Goal: Transaction & Acquisition: Download file/media

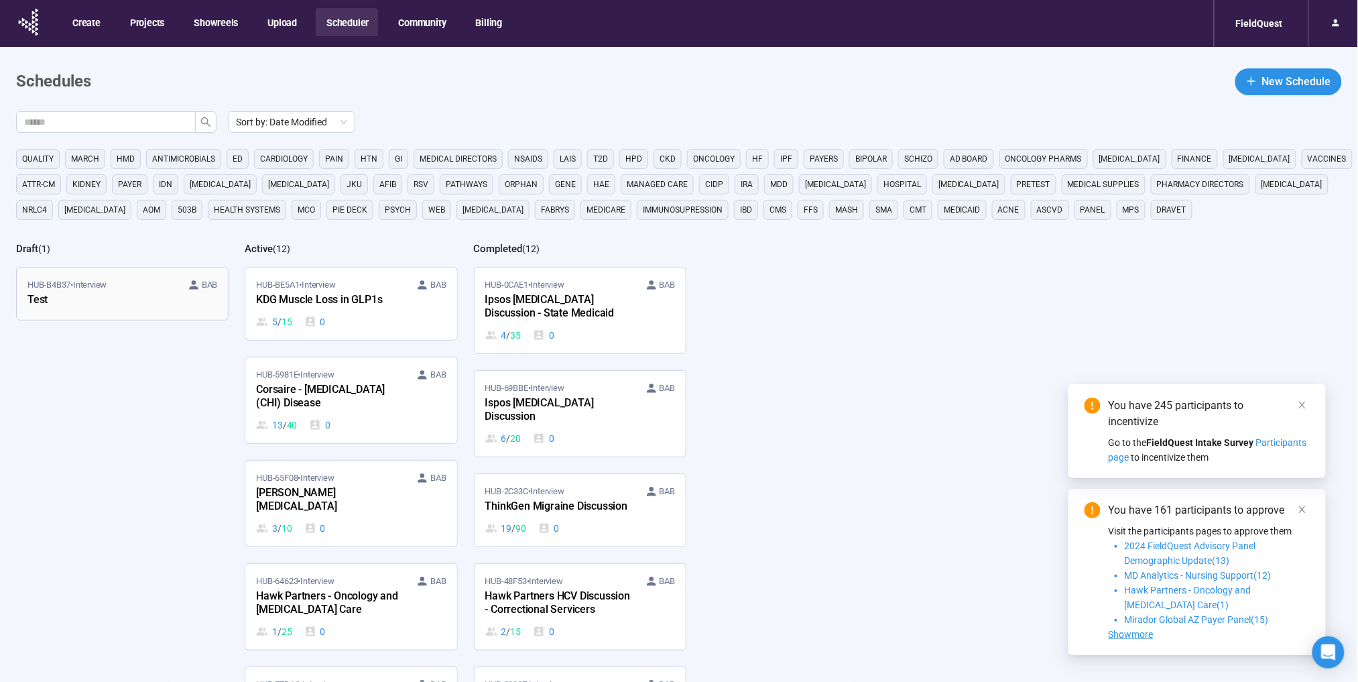
click at [152, 285] on div "HUB-B4B37 • Interview BAB" at bounding box center [122, 284] width 190 height 13
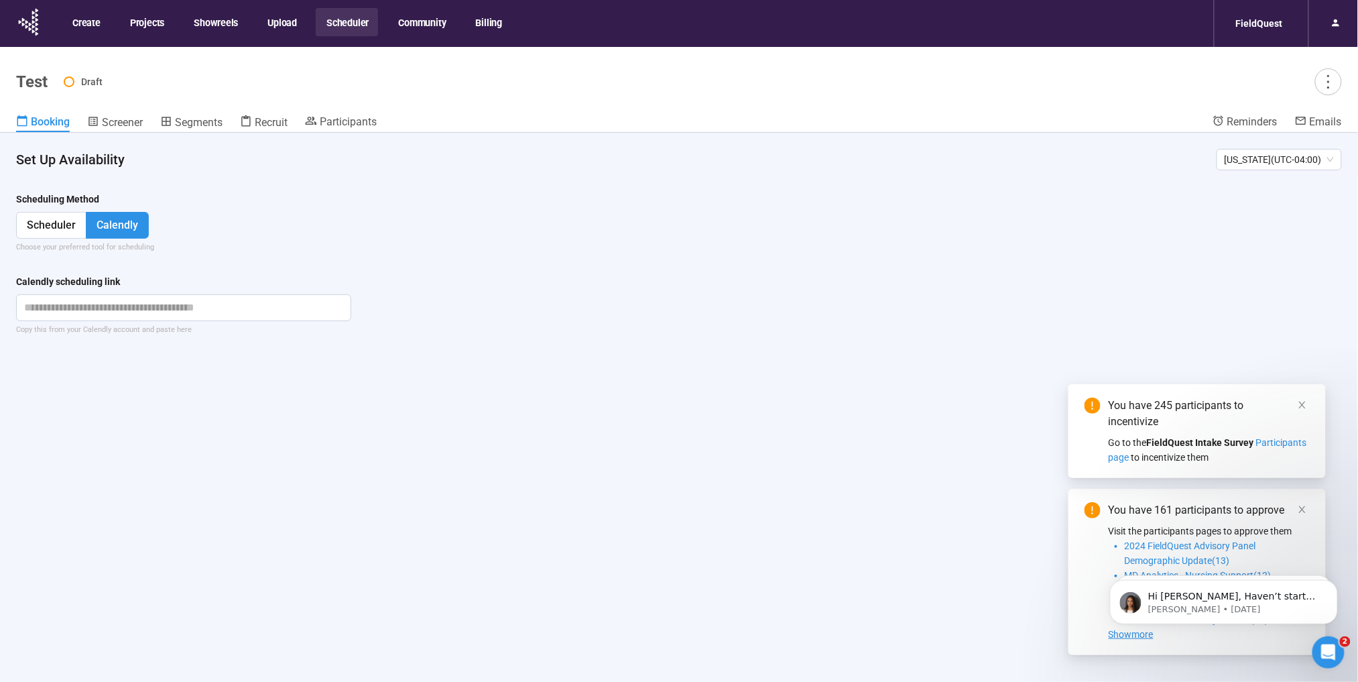
click at [354, 19] on button "Scheduler" at bounding box center [347, 22] width 62 height 28
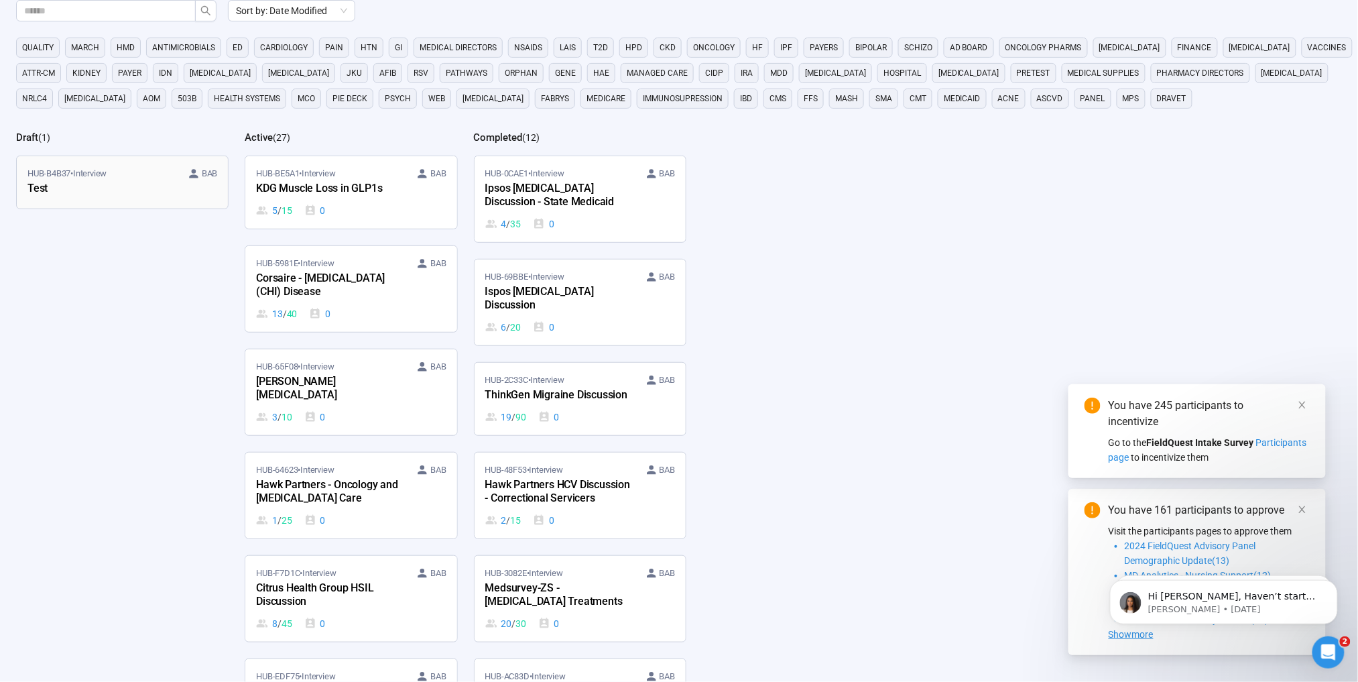
click at [157, 200] on link "HUB-B4B37 • Interview BAB Test" at bounding box center [122, 182] width 211 height 52
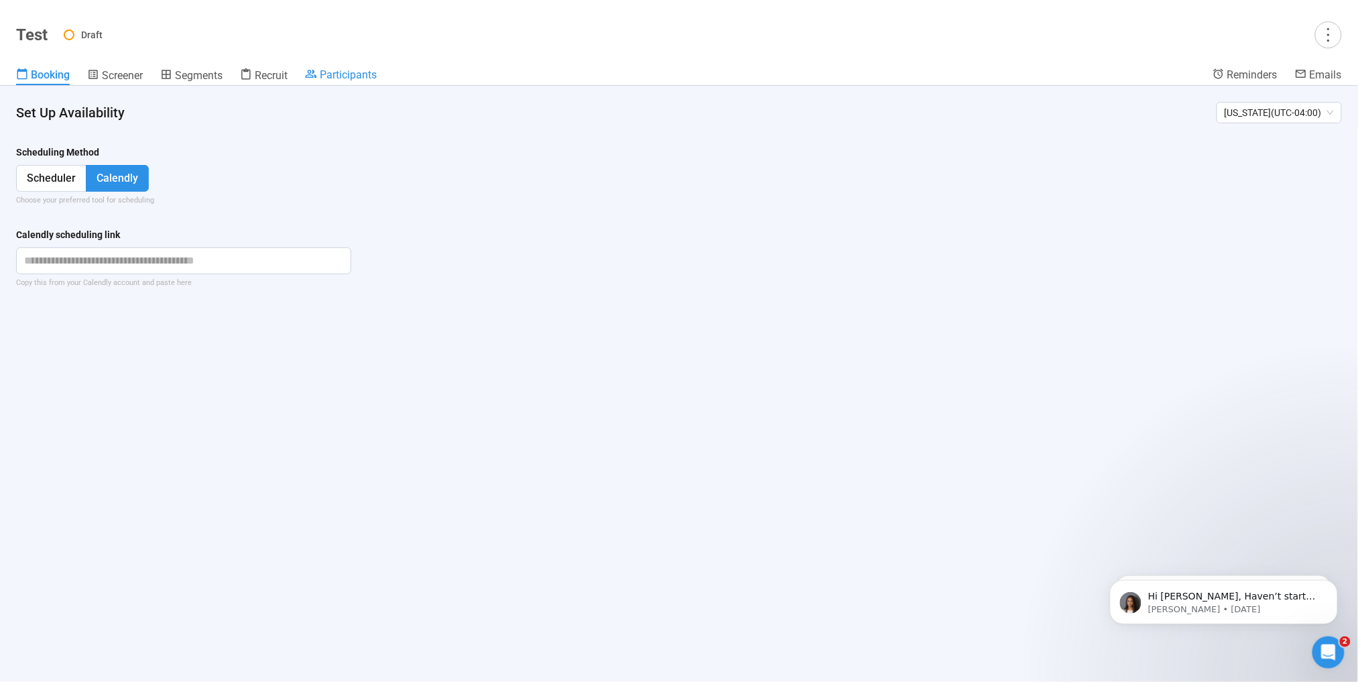
click at [375, 70] on span "Participants" at bounding box center [348, 74] width 57 height 13
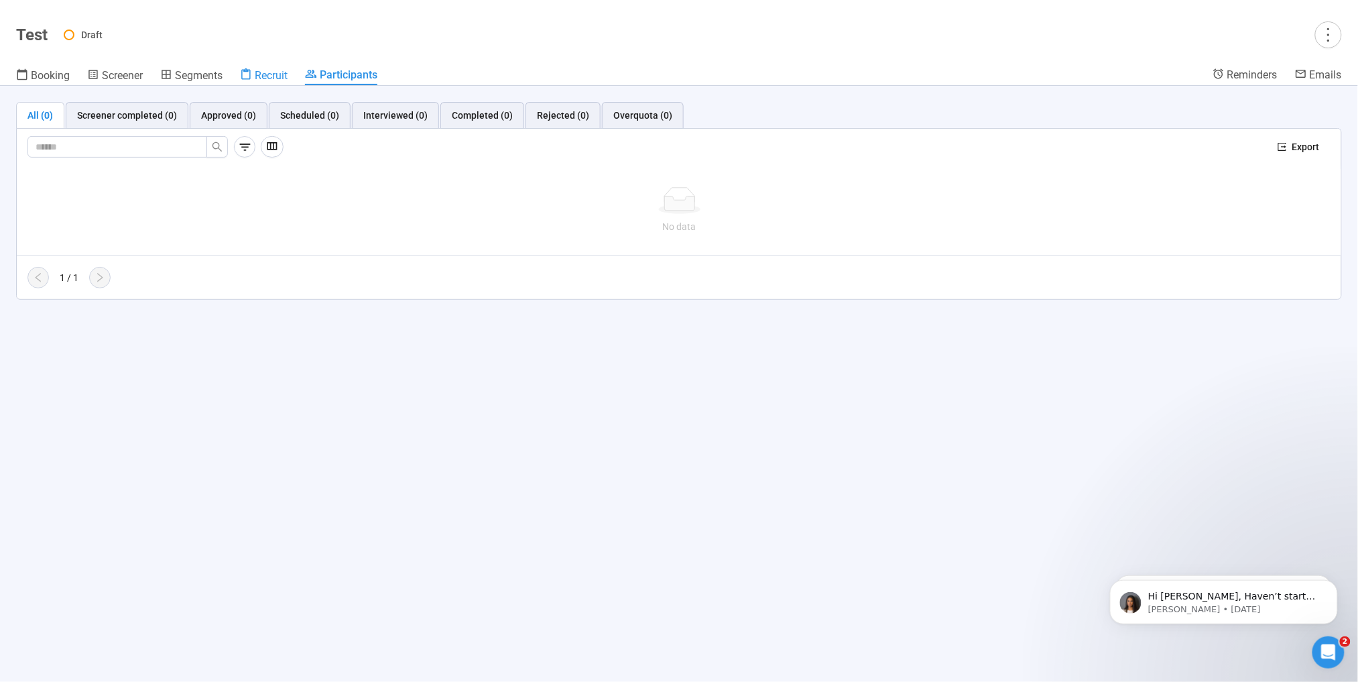
click at [276, 77] on span "Recruit" at bounding box center [271, 75] width 33 height 13
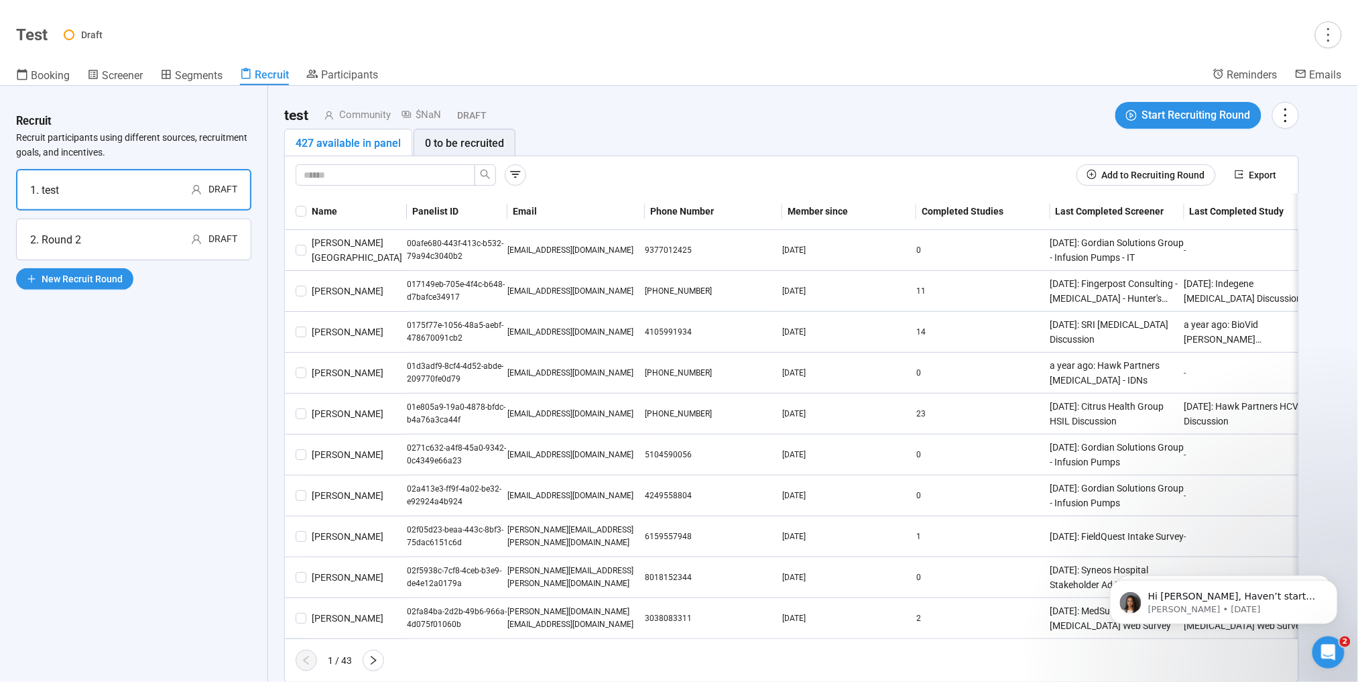
click at [331, 216] on th "Name" at bounding box center [356, 211] width 101 height 37
click at [330, 214] on th "Name" at bounding box center [356, 211] width 101 height 37
click at [1265, 172] on span "Export" at bounding box center [1262, 175] width 27 height 15
